Goal: Contribute content: Add original content to the website for others to see

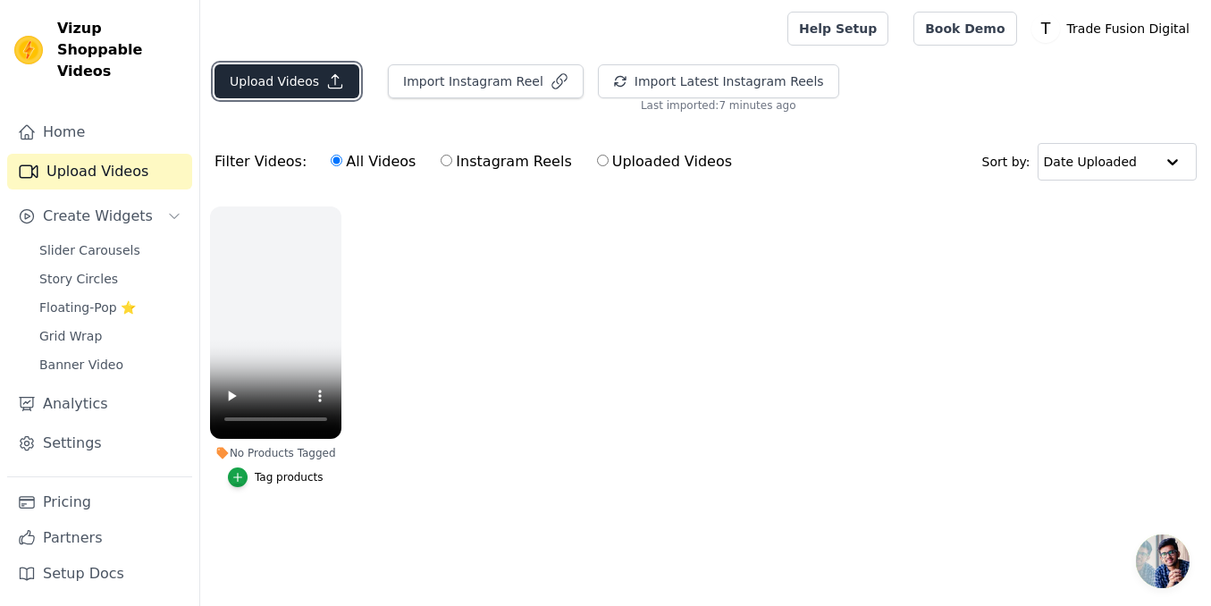
click at [285, 87] on button "Upload Videos" at bounding box center [286, 81] width 145 height 34
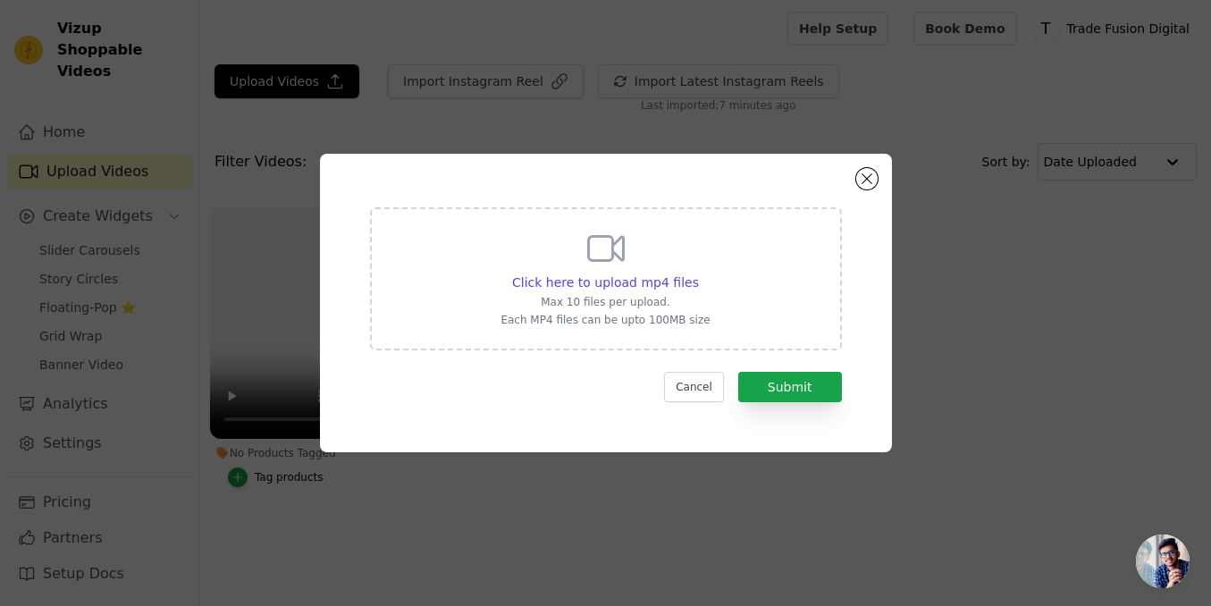
click at [604, 252] on icon at bounding box center [605, 248] width 43 height 43
click at [698, 272] on input "Click here to upload mp4 files Max 10 files per upload. Each MP4 files can be u…" at bounding box center [698, 272] width 1 height 1
type input "C:\fakepath\[DOMAIN_NAME]_1755621357593 (1).mp4"
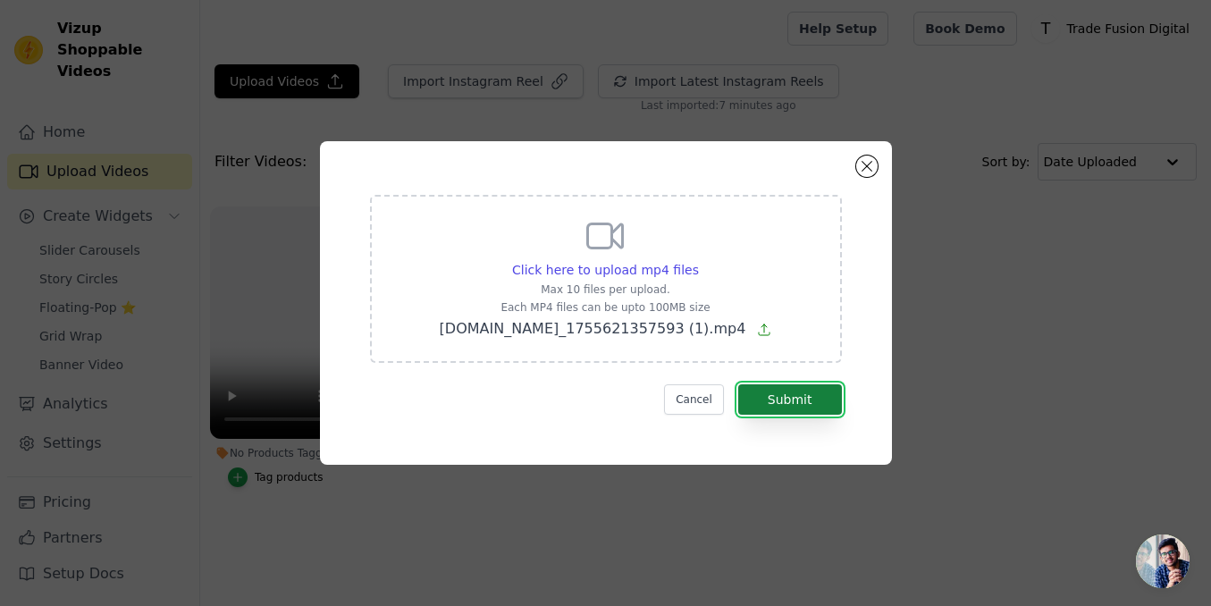
click at [812, 396] on button "Submit" at bounding box center [790, 399] width 104 height 30
